Goal: Browse casually: Explore the website without a specific task or goal

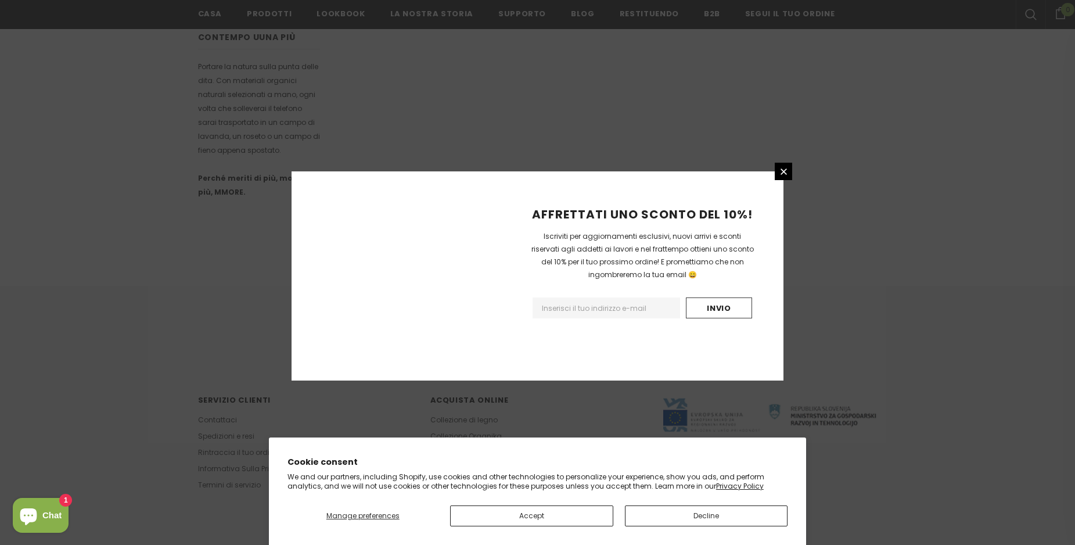
scroll to position [646, 0]
